Goal: Task Accomplishment & Management: Use online tool/utility

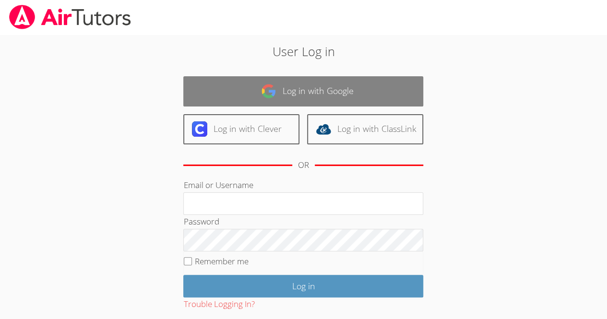
click at [315, 88] on link "Log in with Google" at bounding box center [303, 91] width 240 height 30
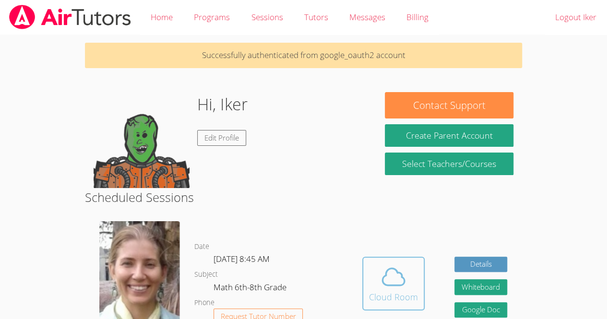
click at [408, 288] on span at bounding box center [393, 277] width 49 height 27
click at [396, 269] on icon at bounding box center [393, 277] width 27 height 27
click at [384, 287] on icon at bounding box center [393, 277] width 27 height 27
click at [401, 266] on icon at bounding box center [393, 277] width 27 height 27
click at [402, 279] on icon at bounding box center [393, 277] width 27 height 27
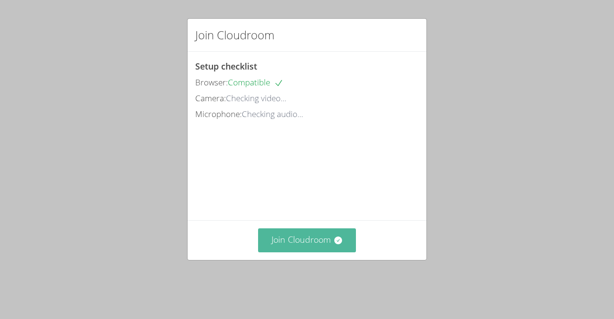
click at [335, 248] on button "Join Cloudroom" at bounding box center [307, 240] width 98 height 24
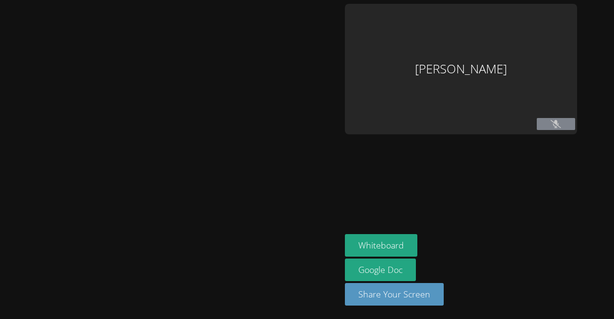
click at [335, 248] on main at bounding box center [170, 159] width 341 height 319
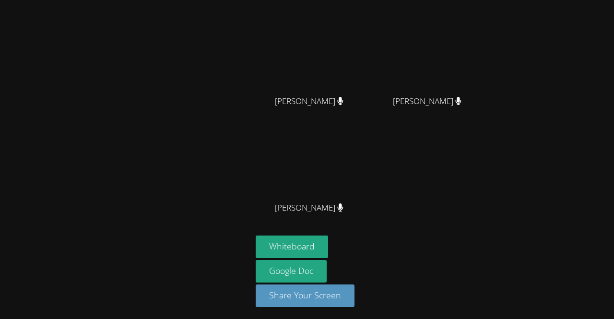
scroll to position [84, 0]
click at [312, 246] on button "Whiteboard" at bounding box center [292, 247] width 72 height 23
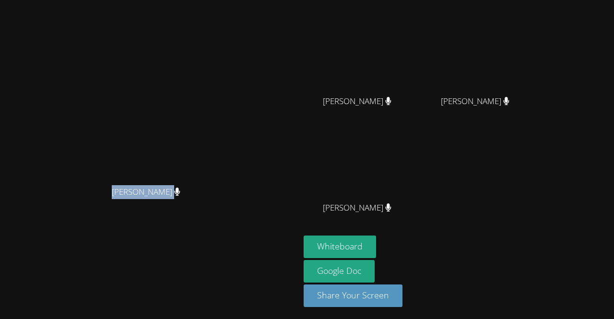
scroll to position [0, 0]
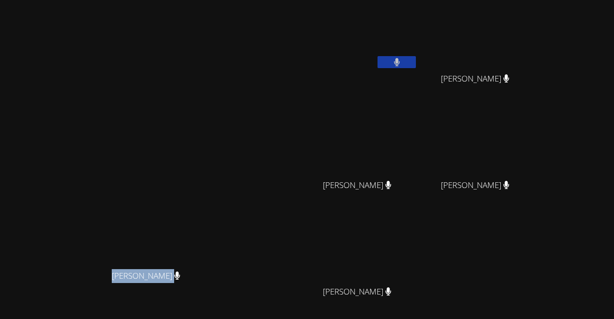
click at [536, 153] on video at bounding box center [479, 142] width 114 height 64
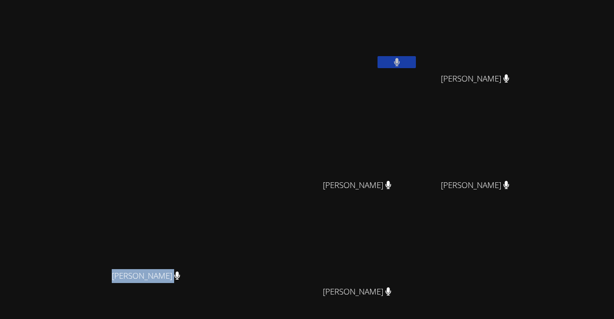
click at [514, 115] on video at bounding box center [479, 142] width 114 height 64
click at [516, 115] on video at bounding box center [479, 142] width 114 height 64
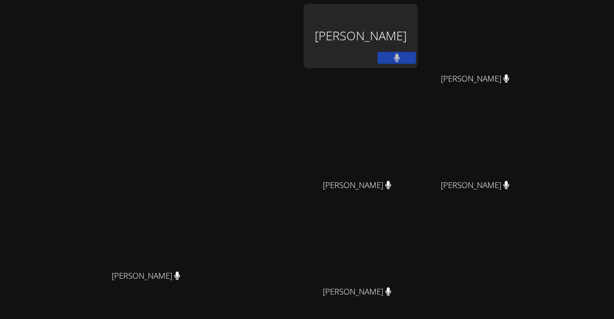
click at [418, 42] on div "[PERSON_NAME]" at bounding box center [361, 36] width 114 height 64
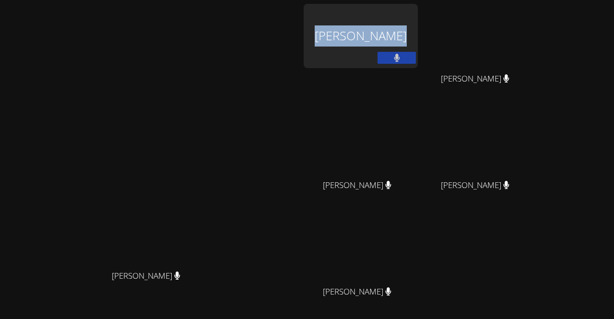
click at [418, 42] on div "[PERSON_NAME]" at bounding box center [361, 36] width 114 height 64
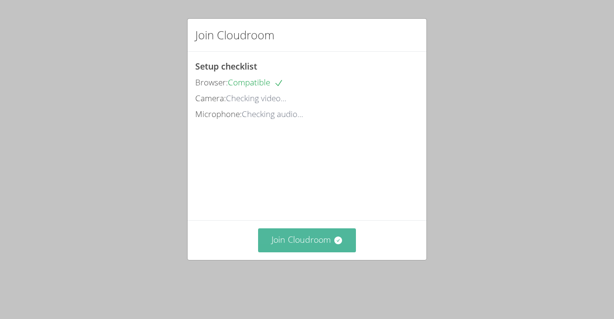
click at [323, 252] on button "Join Cloudroom" at bounding box center [307, 240] width 98 height 24
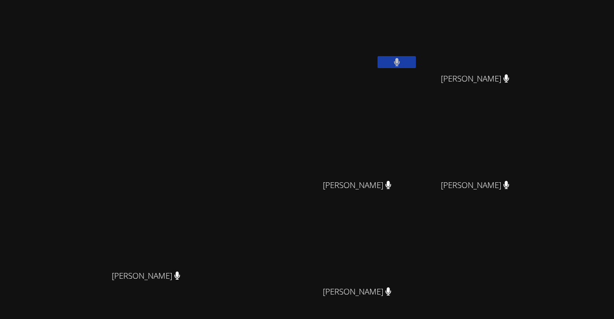
click at [536, 118] on video at bounding box center [479, 142] width 114 height 64
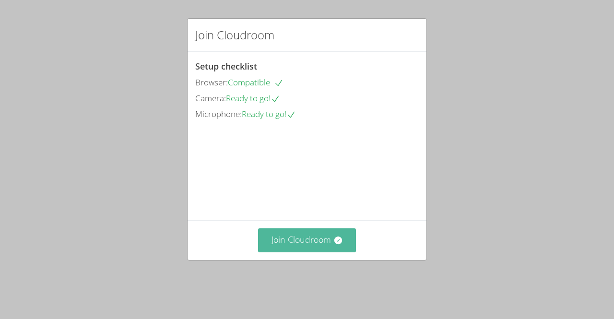
click at [320, 250] on button "Join Cloudroom" at bounding box center [307, 240] width 98 height 24
click at [319, 251] on button "Join Cloudroom" at bounding box center [307, 240] width 98 height 24
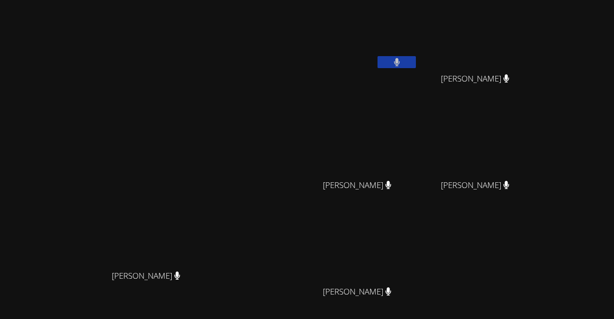
click at [296, 34] on div "[PERSON_NAME] [PERSON_NAME]" at bounding box center [150, 202] width 292 height 397
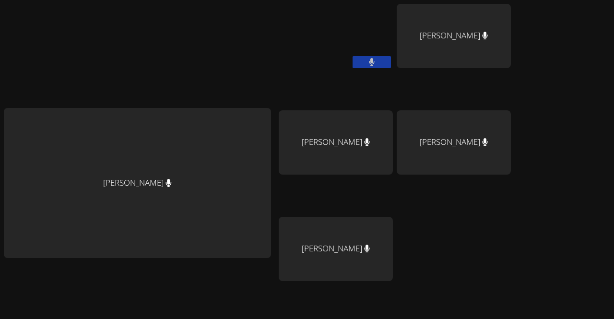
click at [544, 73] on div "Diana Andrade Iker Gonzalez Feria Oswaldo Lopez Lopez Derick Lopez Quiroz Asdry…" at bounding box center [307, 159] width 614 height 319
click at [568, 99] on div "Diana Andrade Iker Gonzalez Feria Oswaldo Lopez Lopez Derick Lopez Quiroz Asdry…" at bounding box center [307, 159] width 614 height 319
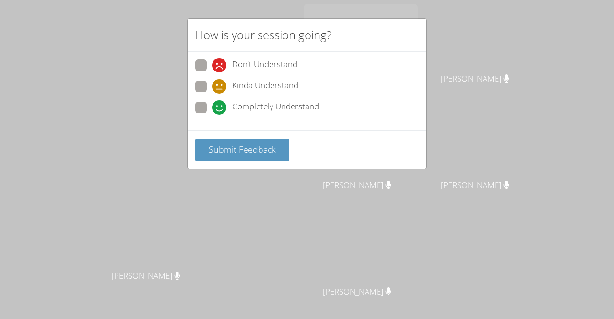
click at [234, 107] on span "Completely Understand" at bounding box center [275, 107] width 87 height 14
click at [220, 107] on input "Completely Understand" at bounding box center [216, 106] width 8 height 8
radio input "true"
click at [234, 107] on span "Completely Understand" at bounding box center [275, 107] width 87 height 14
click at [220, 107] on input "Completely Understand" at bounding box center [216, 106] width 8 height 8
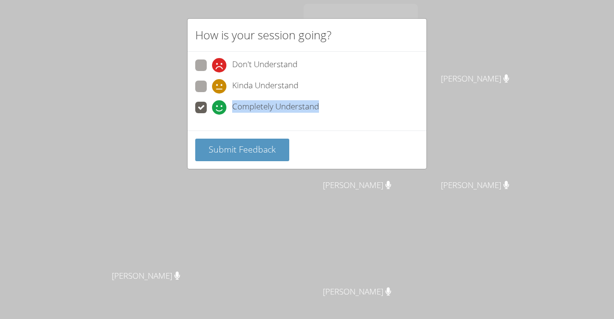
click at [234, 107] on span "Completely Understand" at bounding box center [275, 107] width 87 height 14
click at [220, 107] on input "Completely Understand" at bounding box center [216, 106] width 8 height 8
click at [234, 107] on span "Completely Understand" at bounding box center [275, 107] width 87 height 14
click at [220, 107] on input "Completely Understand" at bounding box center [216, 106] width 8 height 8
click at [234, 107] on span "Completely Understand" at bounding box center [275, 107] width 87 height 14
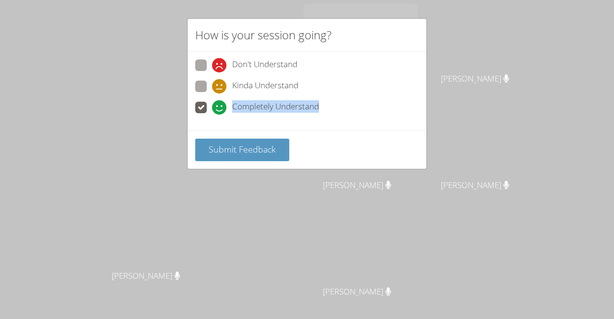
click at [220, 107] on input "Completely Understand" at bounding box center [216, 106] width 8 height 8
click at [234, 107] on span "Completely Understand" at bounding box center [275, 107] width 87 height 14
click at [220, 107] on input "Completely Understand" at bounding box center [216, 106] width 8 height 8
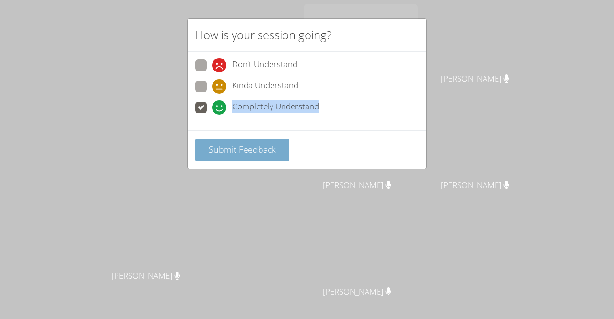
click at [272, 148] on span "Submit Feedback" at bounding box center [242, 150] width 67 height 12
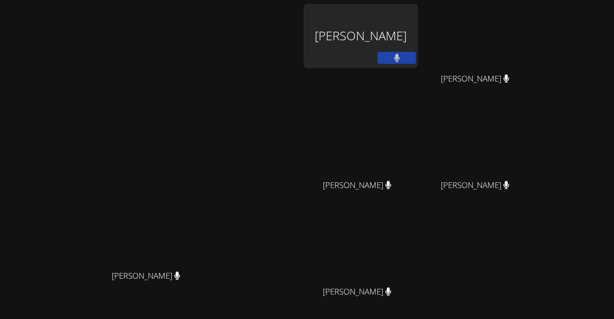
click at [416, 57] on button at bounding box center [397, 58] width 38 height 12
click at [416, 58] on button at bounding box center [397, 58] width 38 height 12
click at [418, 264] on video at bounding box center [361, 249] width 114 height 64
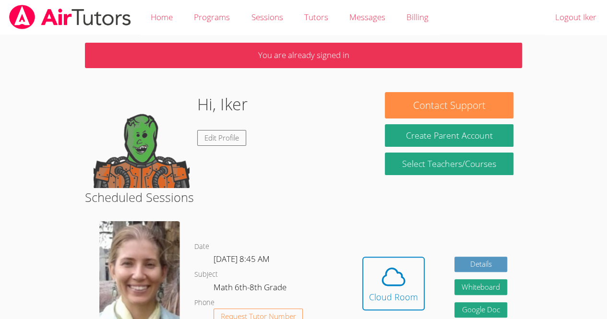
click at [536, 138] on body "Home Programs Sessions Tutors Messages Billing Logout Iker You are already sign…" at bounding box center [303, 159] width 607 height 319
click at [388, 289] on icon at bounding box center [393, 277] width 27 height 27
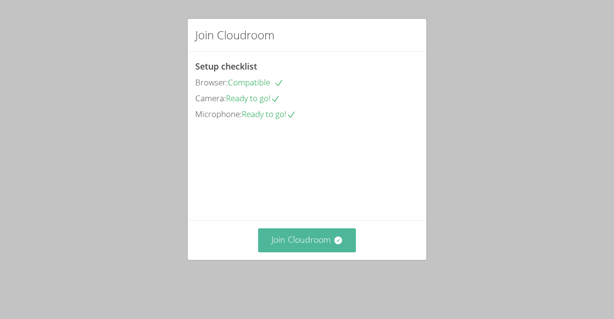
click at [313, 248] on button "Join Cloudroom" at bounding box center [307, 240] width 98 height 24
